Goal: Ask a question

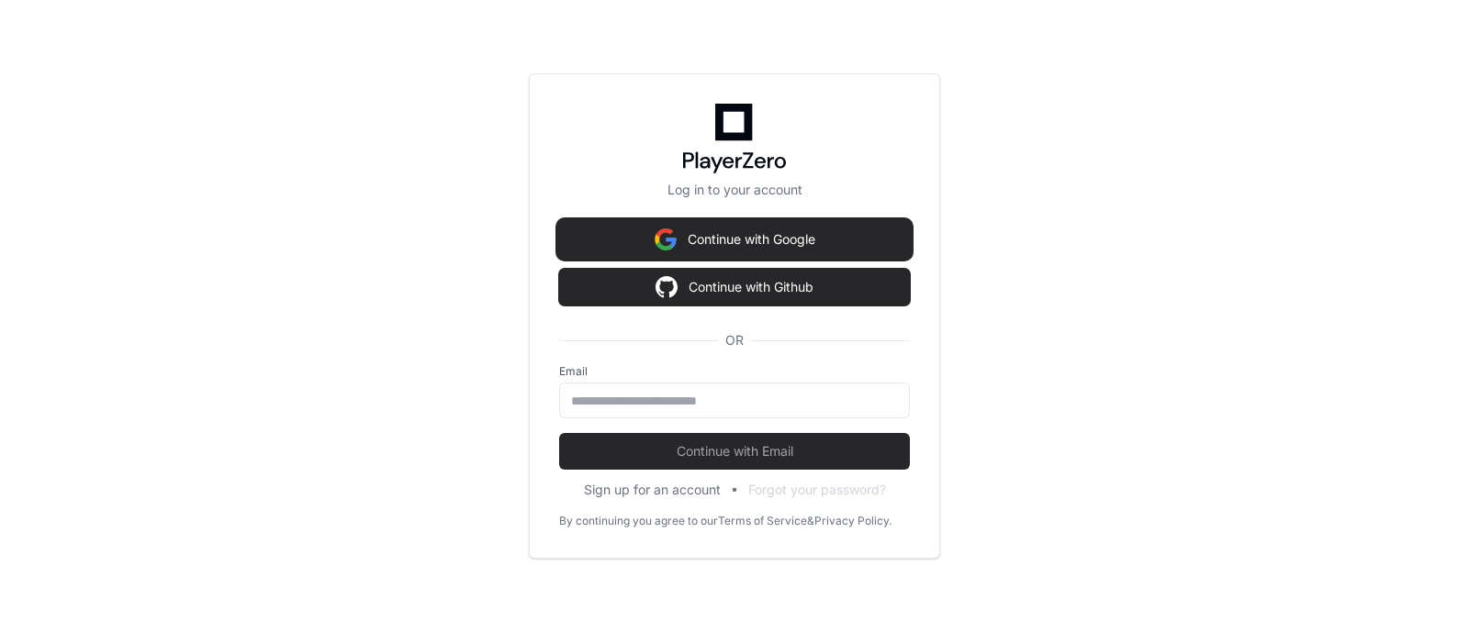
click at [749, 237] on button "Continue with Google" at bounding box center [734, 239] width 351 height 37
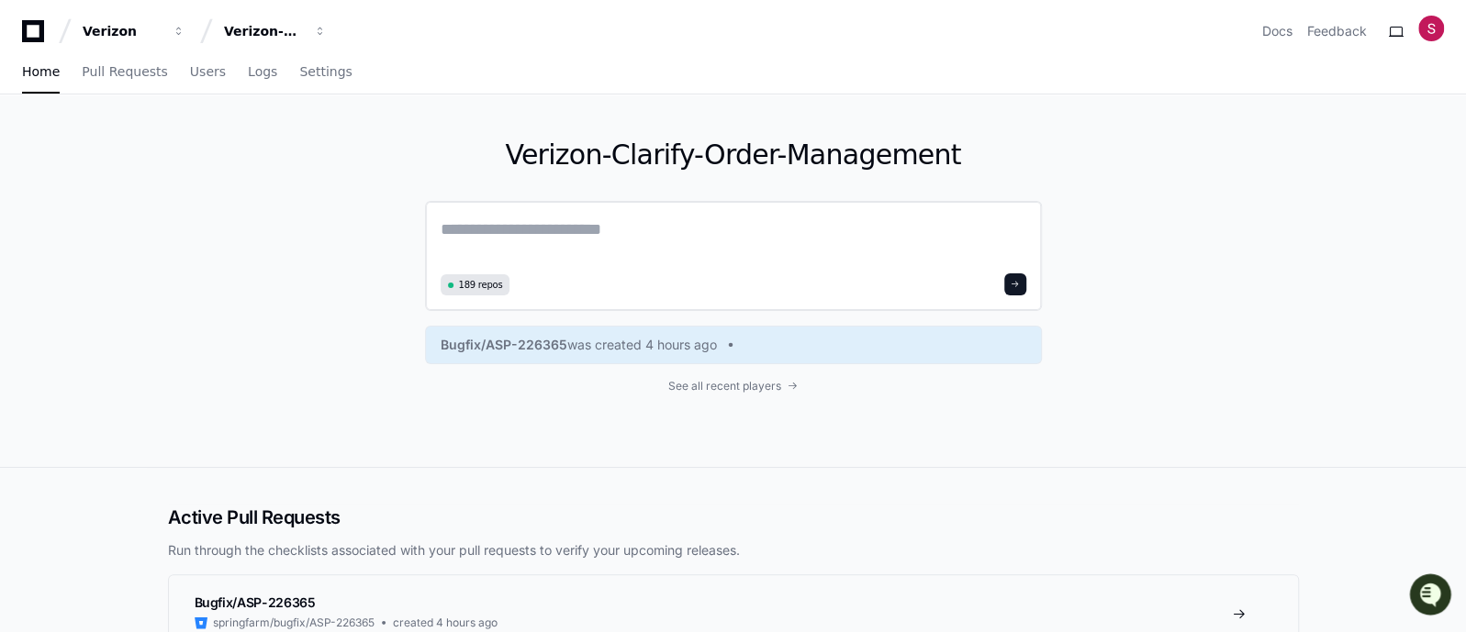
click at [738, 233] on textarea at bounding box center [734, 242] width 586 height 51
paste textarea "**********"
type textarea "**********"
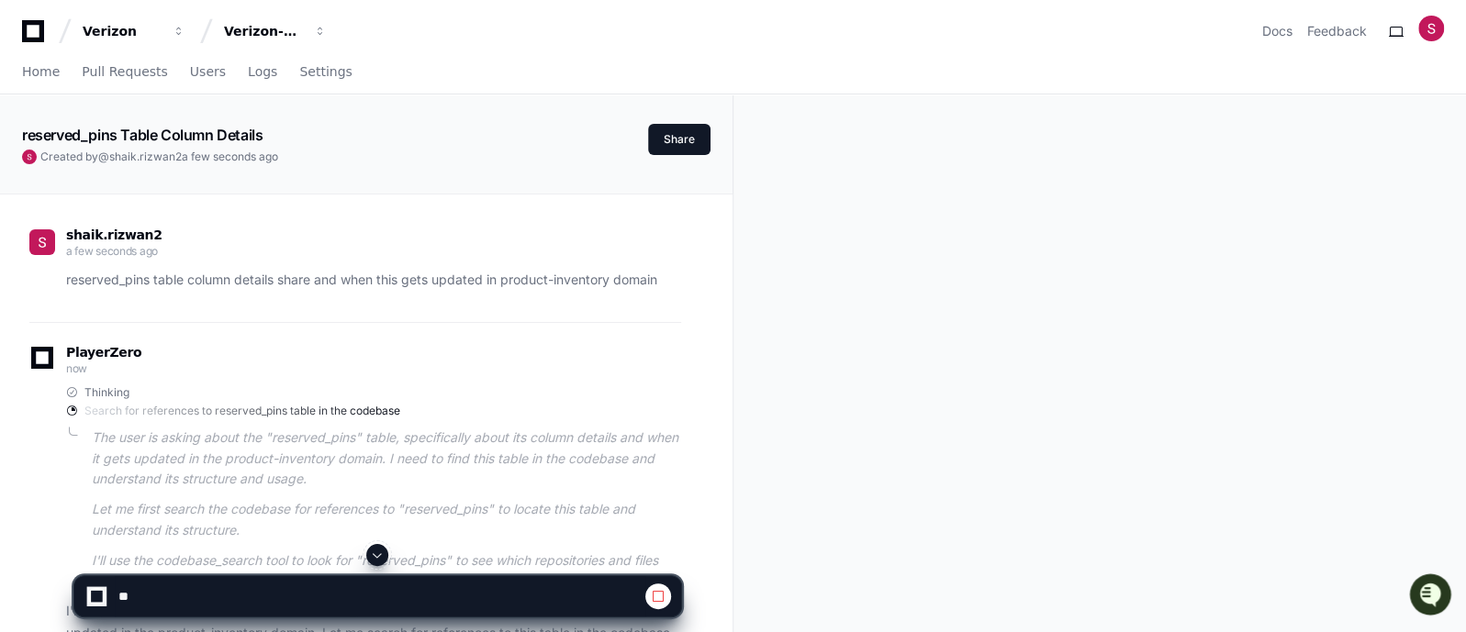
click at [375, 557] on span at bounding box center [377, 555] width 15 height 15
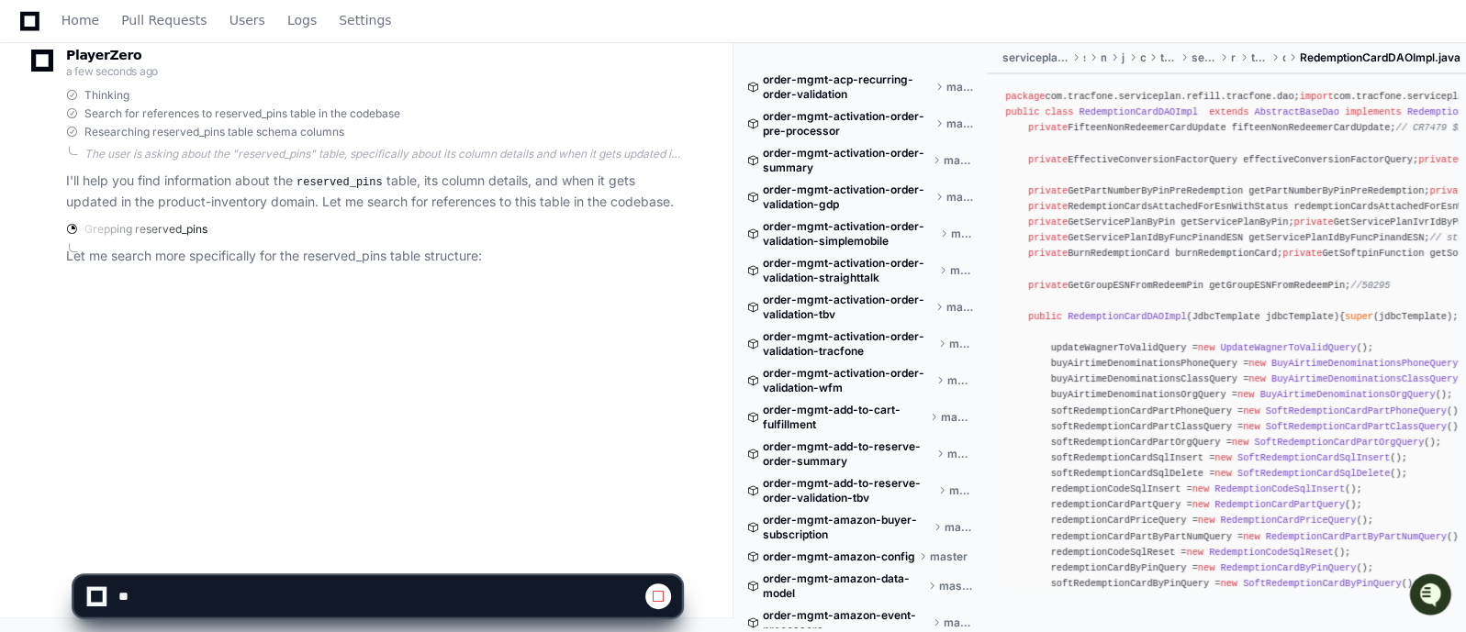
click at [589, 285] on div "PlayerZero a few seconds ago Thinking Search for references to reserved_pins ta…" at bounding box center [355, 162] width 652 height 274
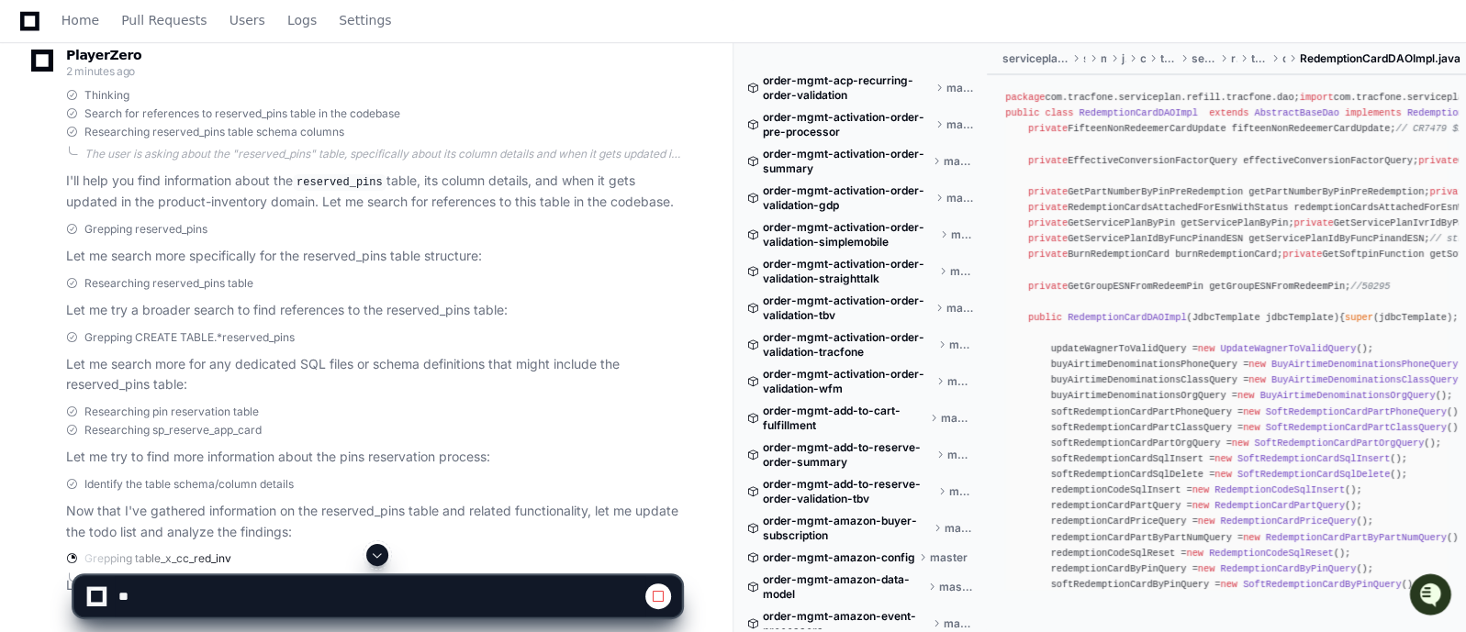
click at [375, 554] on span at bounding box center [377, 555] width 15 height 15
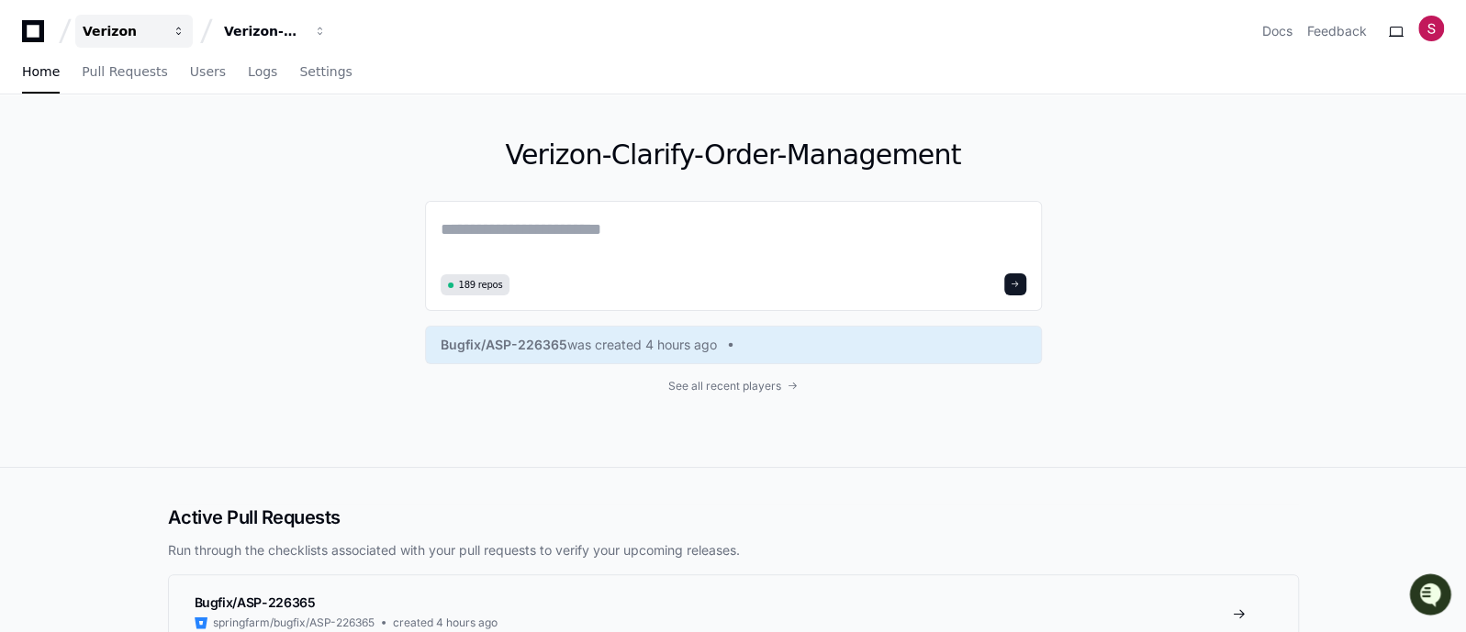
click at [170, 32] on button "Verizon" at bounding box center [133, 31] width 117 height 33
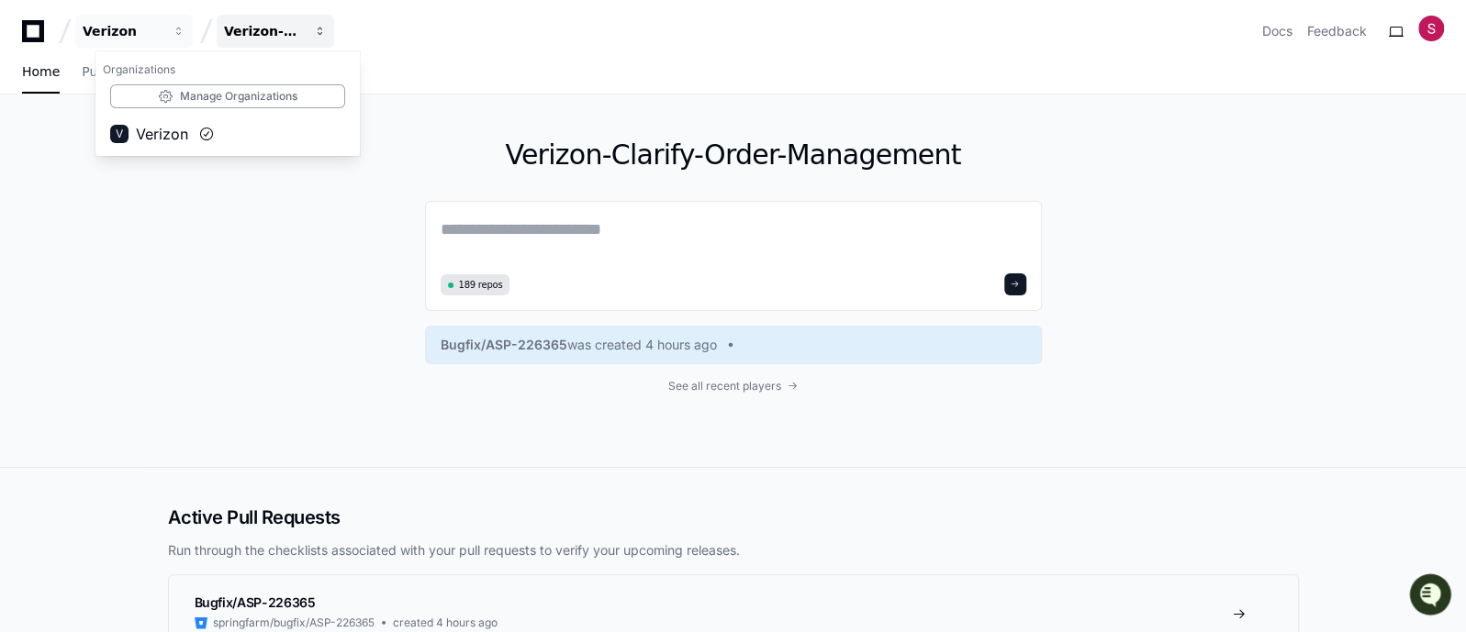
click at [317, 33] on span "button" at bounding box center [320, 31] width 13 height 13
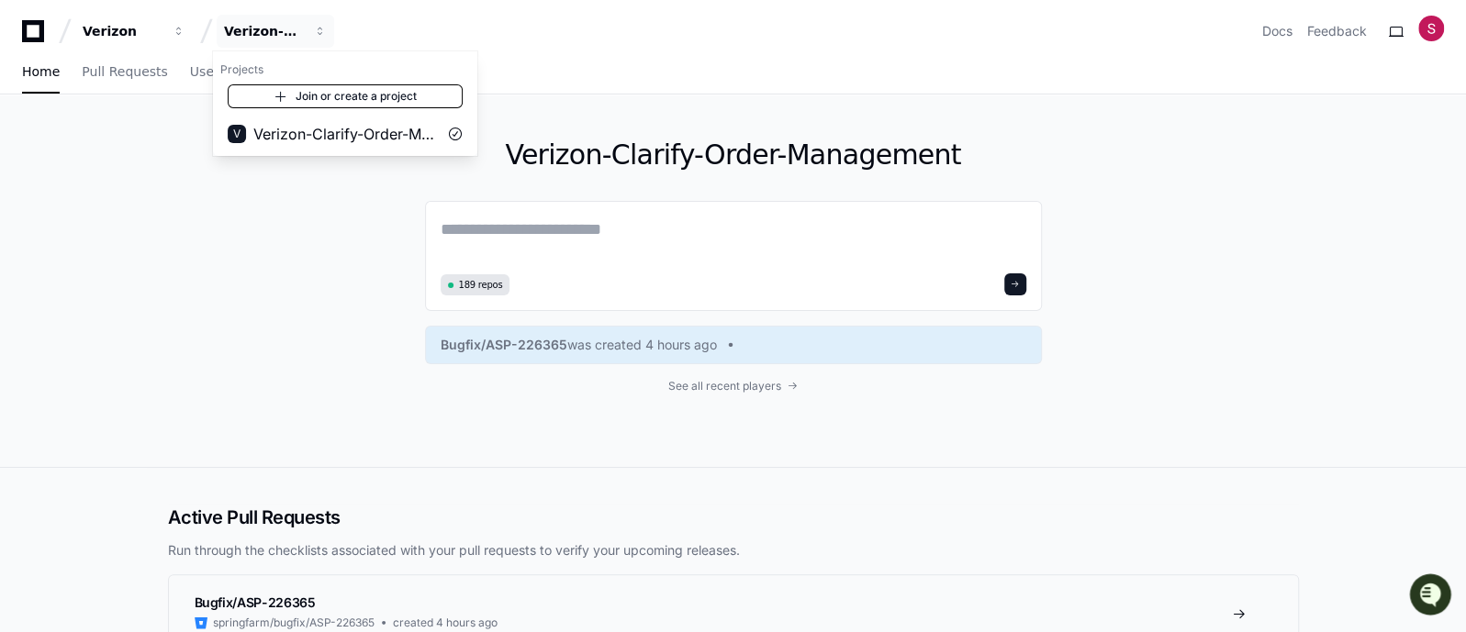
click at [277, 96] on span at bounding box center [281, 96] width 15 height 15
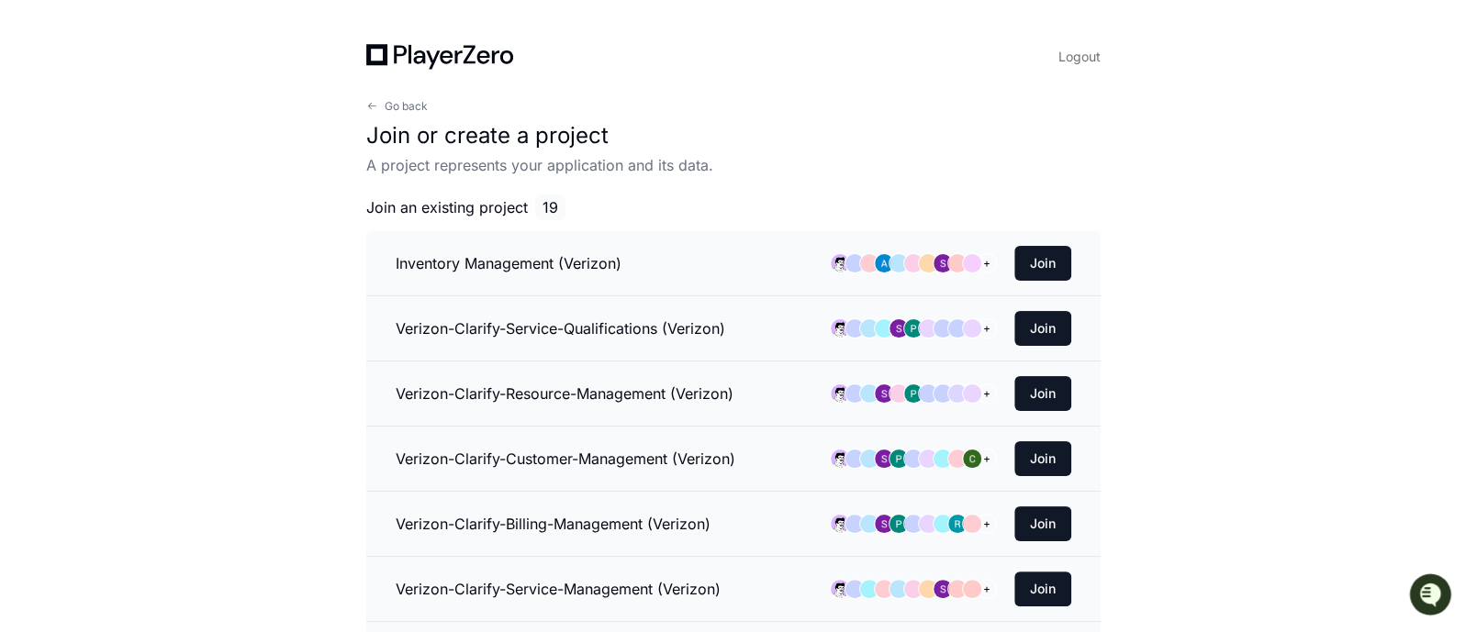
click at [468, 165] on p "A project represents your application and its data." at bounding box center [733, 165] width 734 height 22
